Goal: Task Accomplishment & Management: Manage account settings

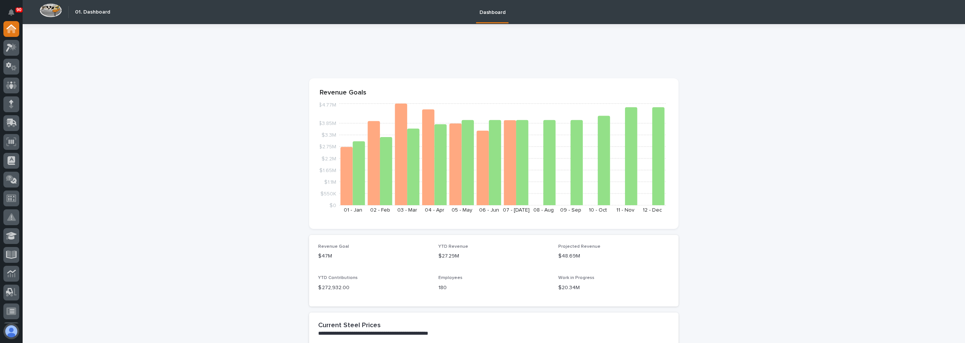
click at [15, 333] on button "button" at bounding box center [11, 332] width 16 height 16
click at [26, 309] on link "Log Out" at bounding box center [46, 310] width 84 height 13
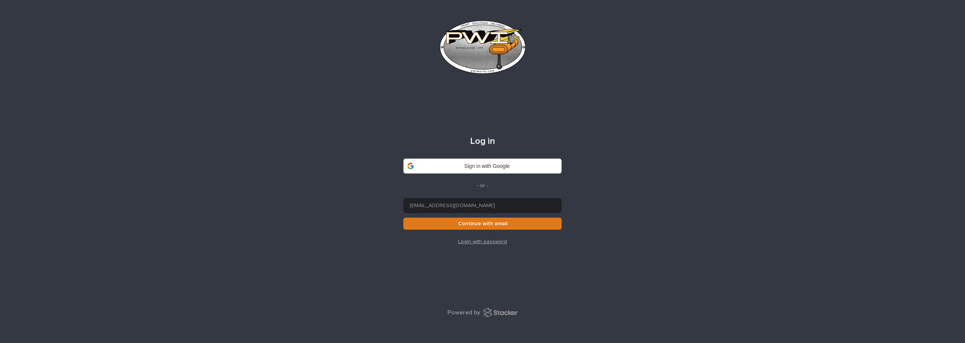
type input "[EMAIL_ADDRESS][DOMAIN_NAME]"
click at [403, 218] on button "Continue with email" at bounding box center [482, 224] width 158 height 12
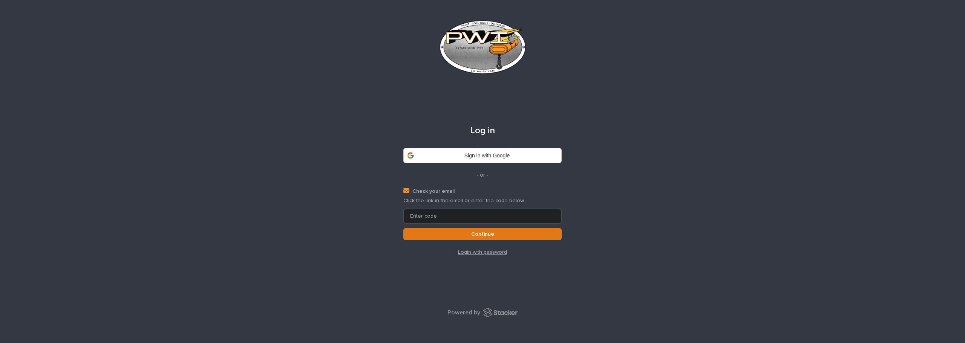
click at [428, 212] on input at bounding box center [482, 216] width 158 height 15
type input "340269"
click at [403, 228] on button "Continue" at bounding box center [482, 234] width 158 height 12
